Goal: Transaction & Acquisition: Purchase product/service

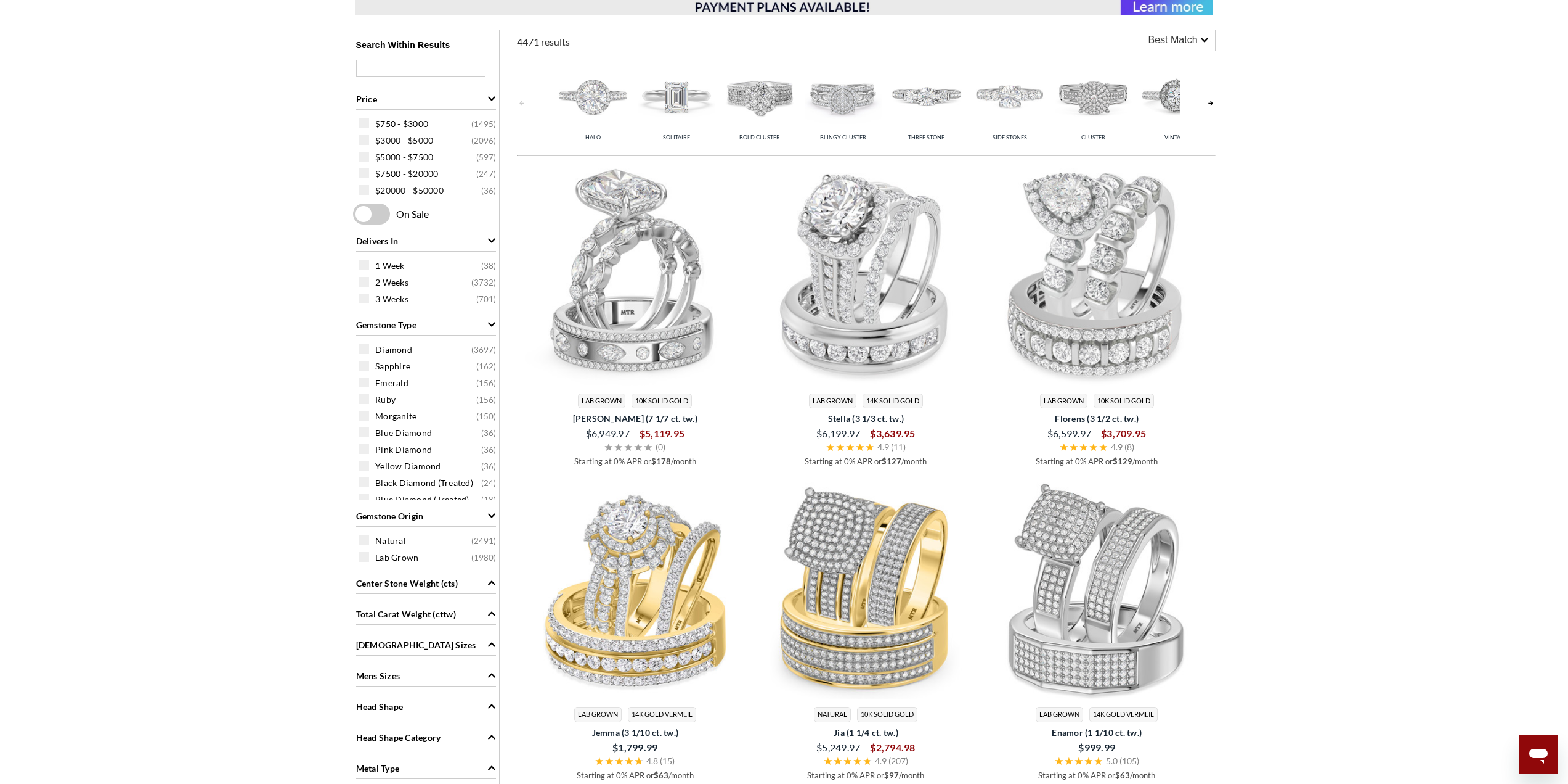
scroll to position [986, 0]
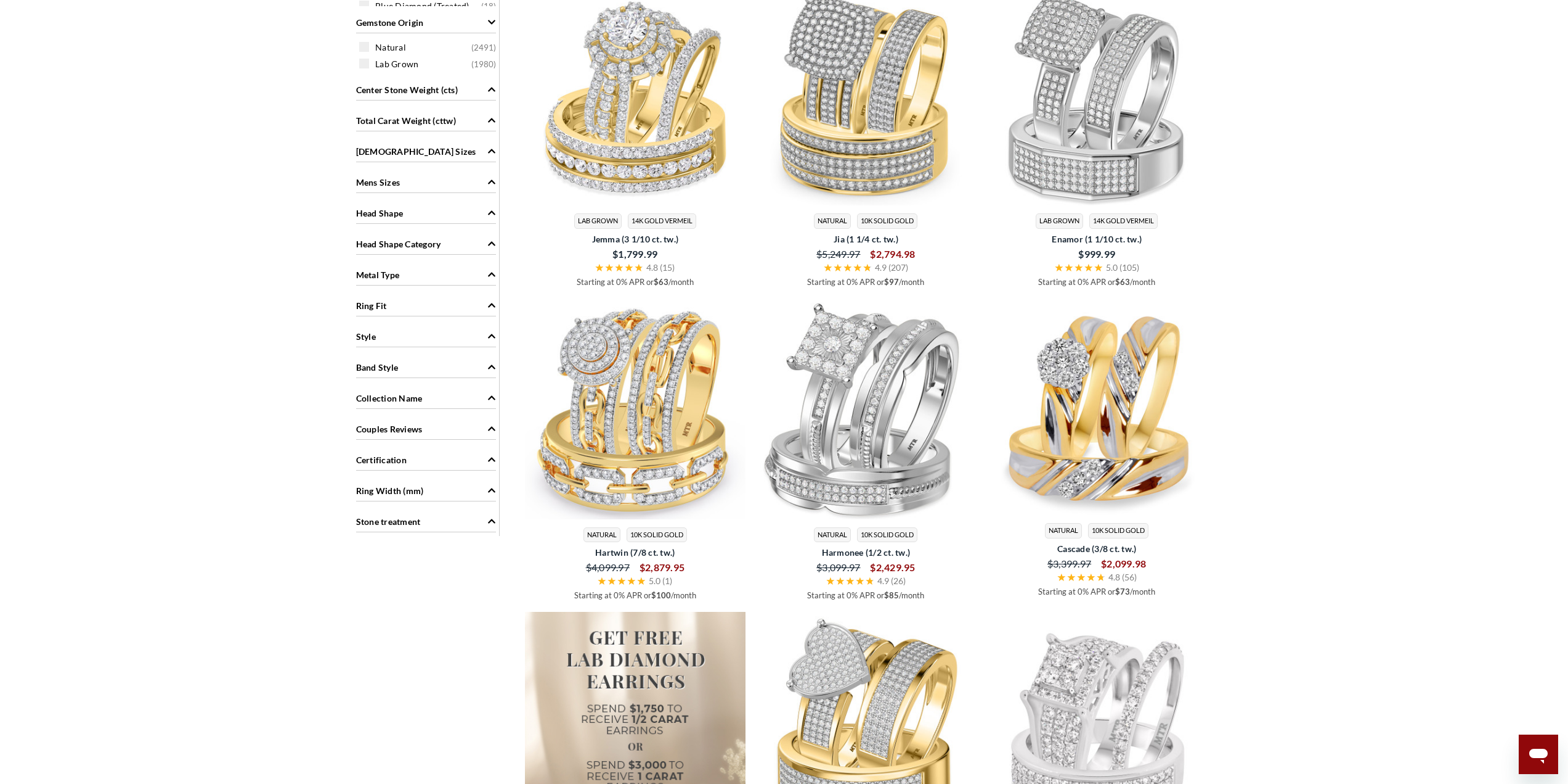
click at [451, 334] on div "Style" at bounding box center [426, 335] width 140 height 24
drag, startPoint x: 367, startPoint y: 408, endPoint x: 377, endPoint y: 412, distance: 10.8
click at [366, 408] on span at bounding box center [364, 409] width 10 height 10
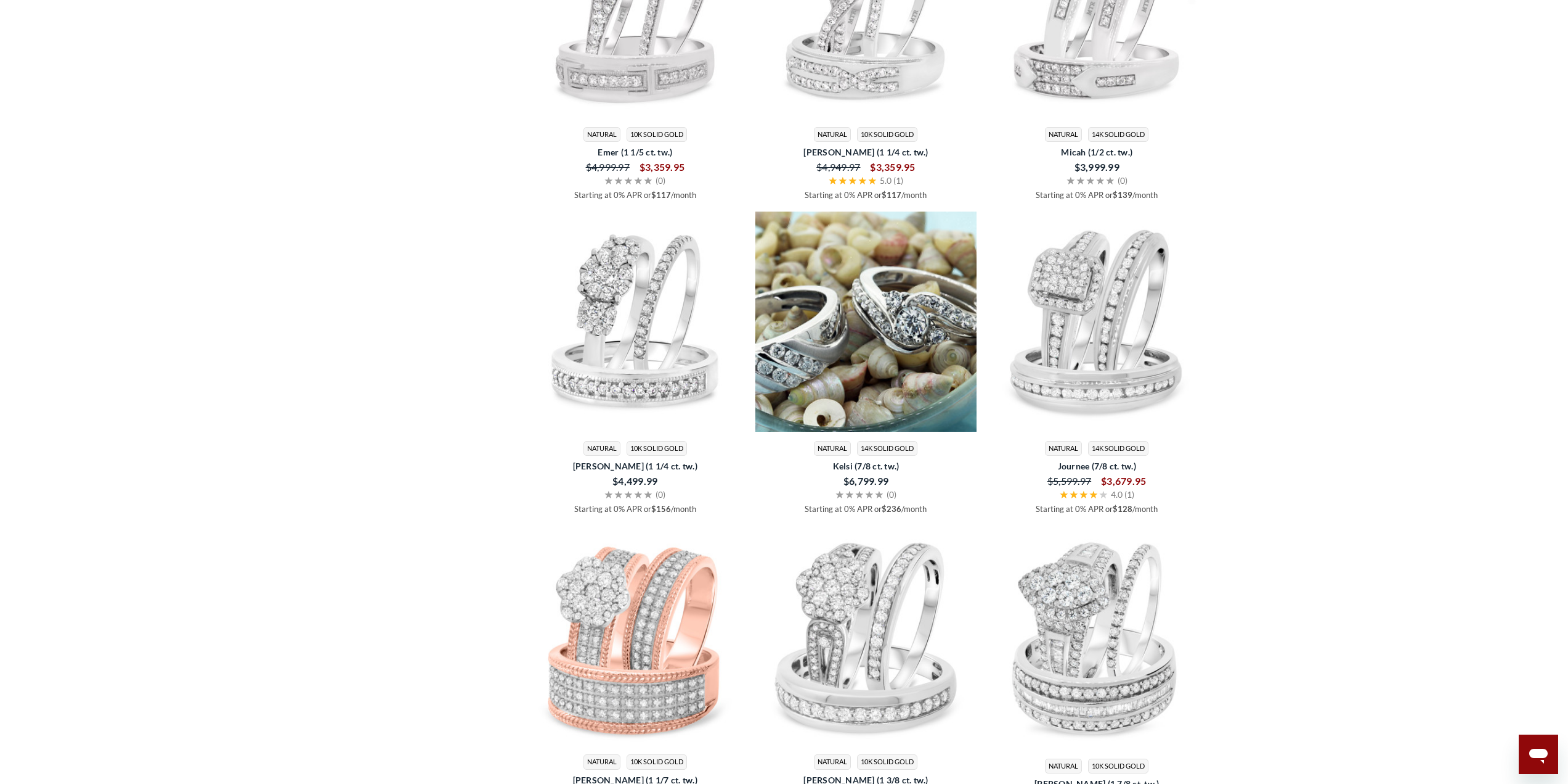
scroll to position [3468, 0]
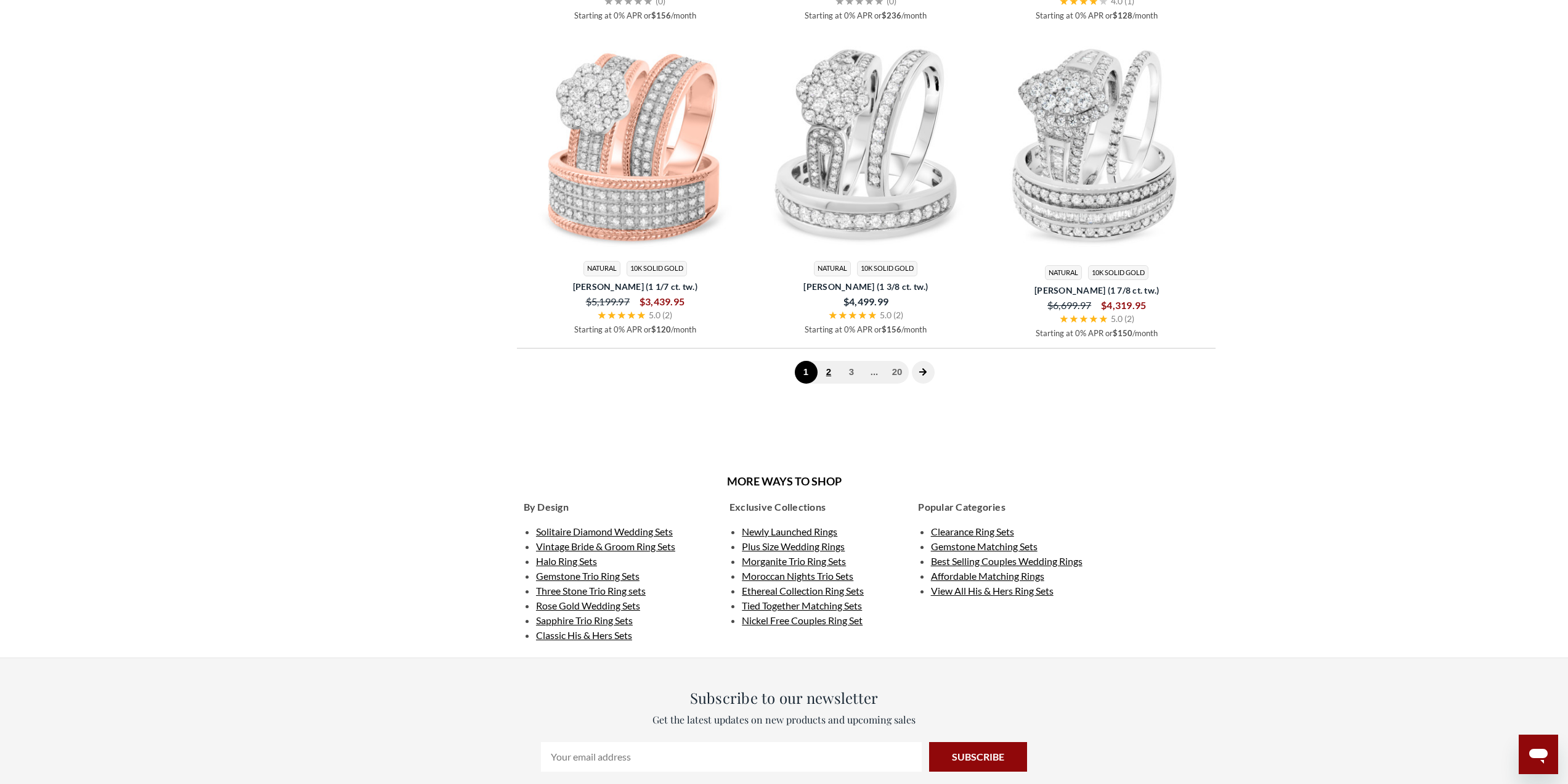
click at [830, 380] on link "2" at bounding box center [829, 372] width 23 height 23
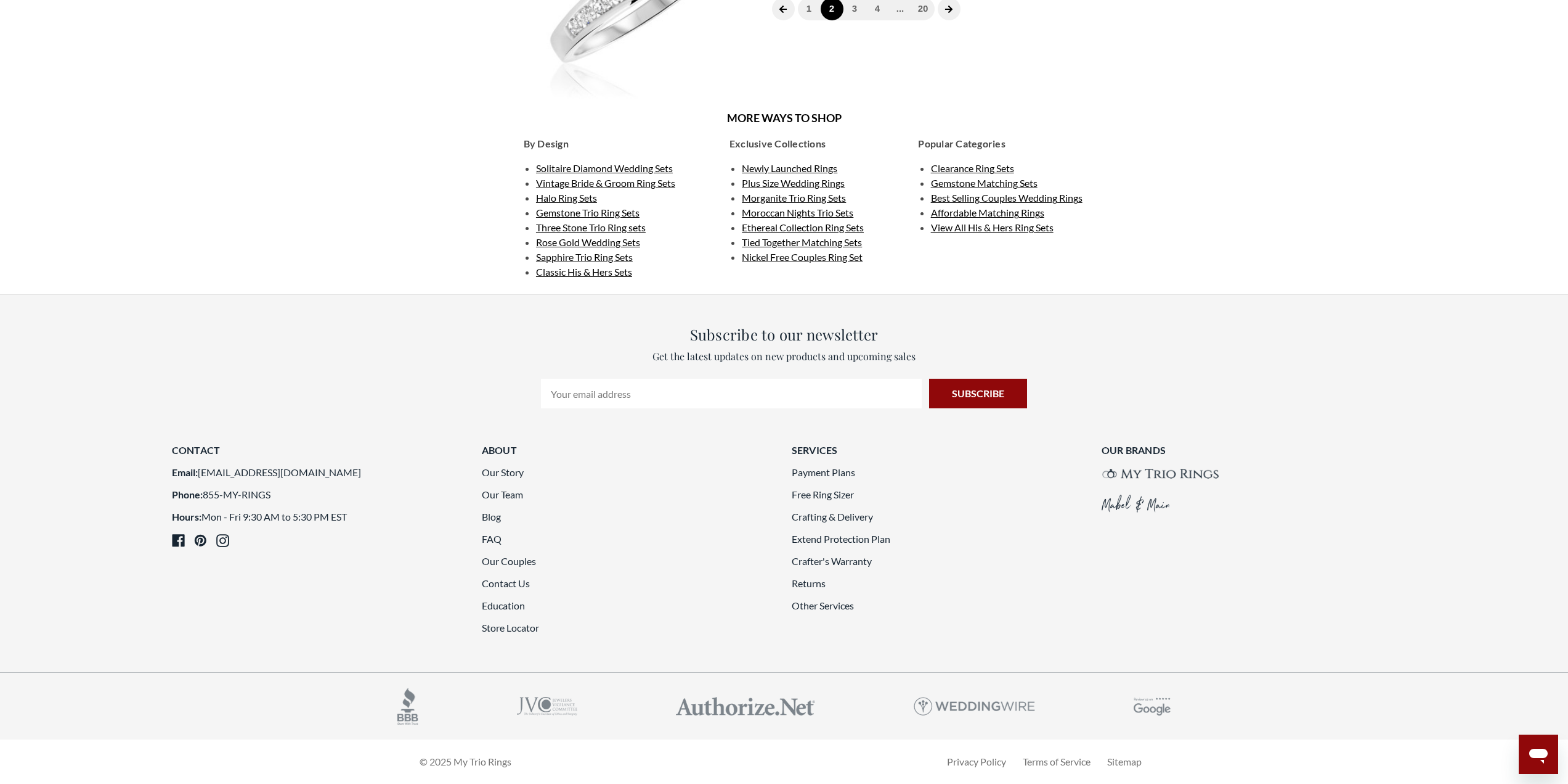
scroll to position [3468, 0]
click at [860, 20] on link "3" at bounding box center [855, 9] width 23 height 23
click at [873, 20] on link "4" at bounding box center [866, 9] width 23 height 23
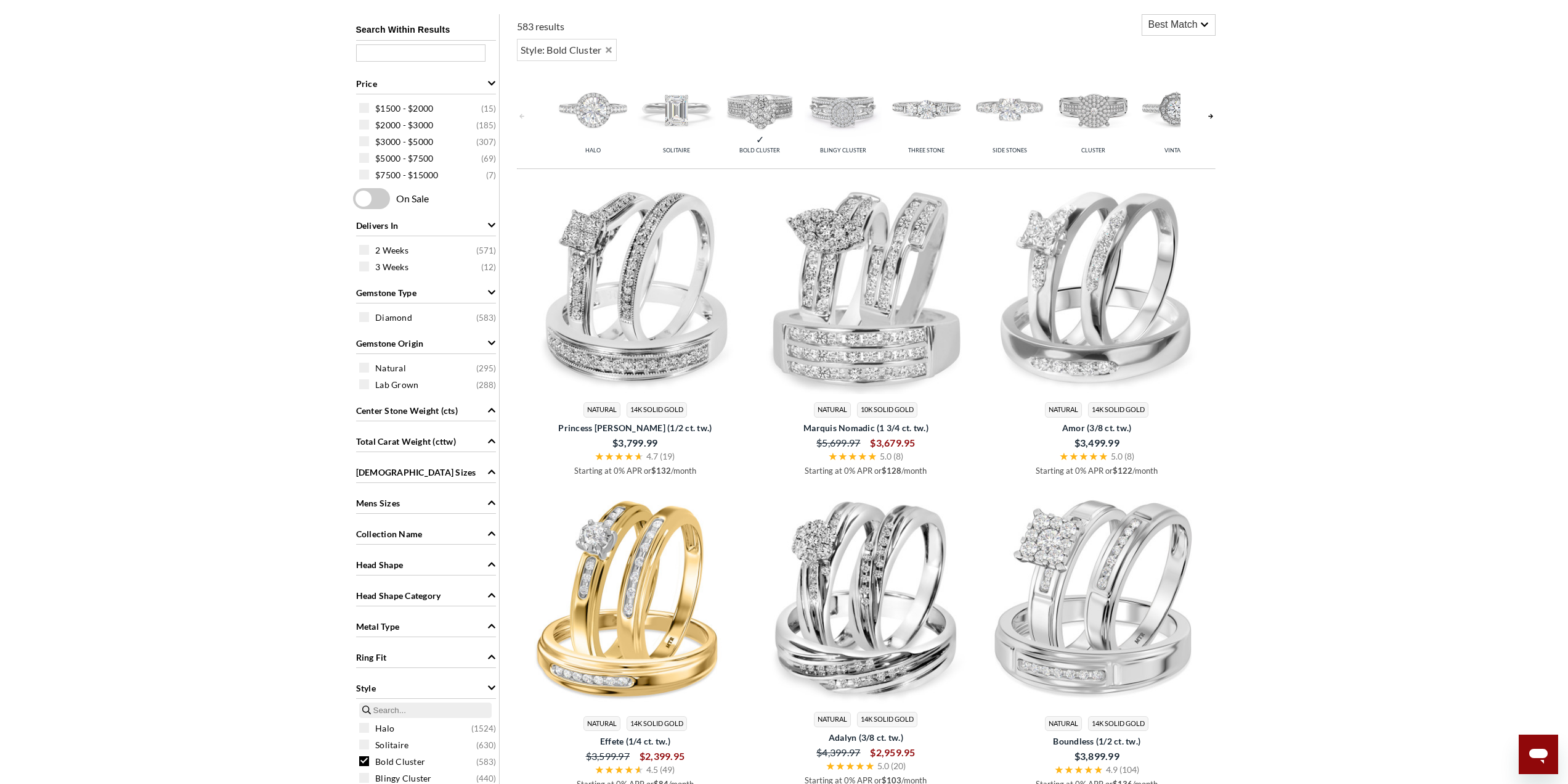
scroll to position [1496, 0]
